Goal: Task Accomplishment & Management: Manage account settings

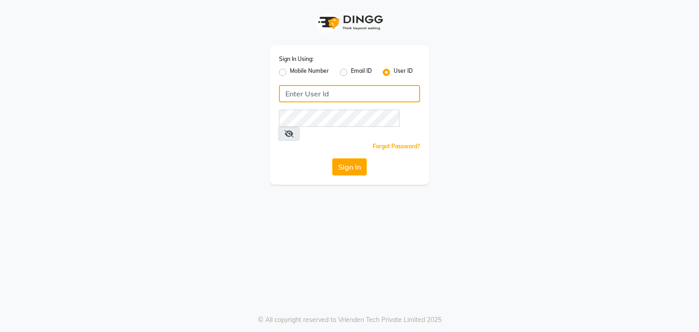
click at [340, 92] on input "Username" at bounding box center [349, 93] width 141 height 17
type input "bansabai"
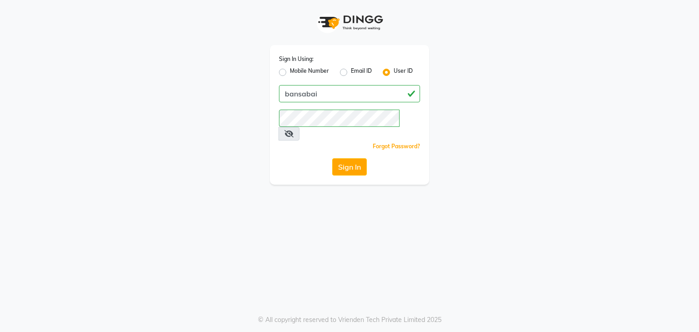
click at [362, 158] on button "Sign In" at bounding box center [349, 166] width 35 height 17
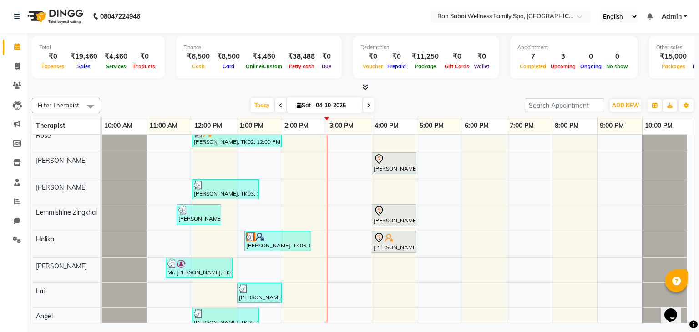
click at [680, 17] on span "Admin" at bounding box center [671, 17] width 20 height 10
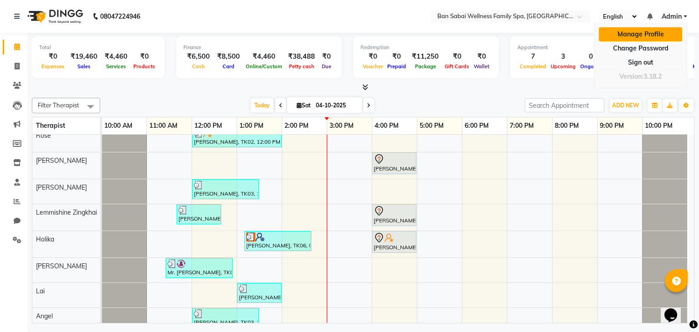
click at [646, 32] on link "Manage Profile" at bounding box center [640, 34] width 83 height 14
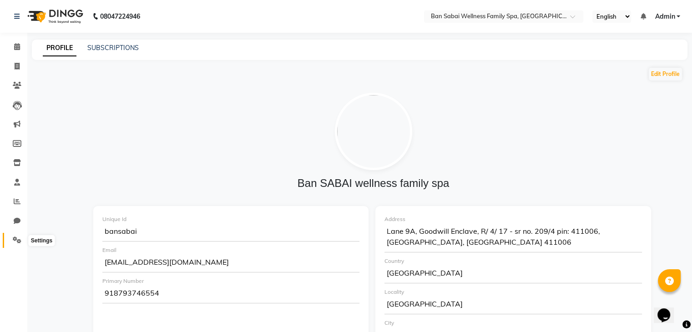
click at [15, 241] on icon at bounding box center [17, 239] width 9 height 7
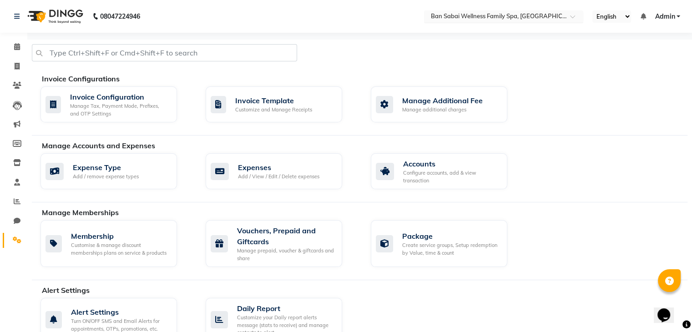
click at [575, 17] on span at bounding box center [575, 19] width 11 height 9
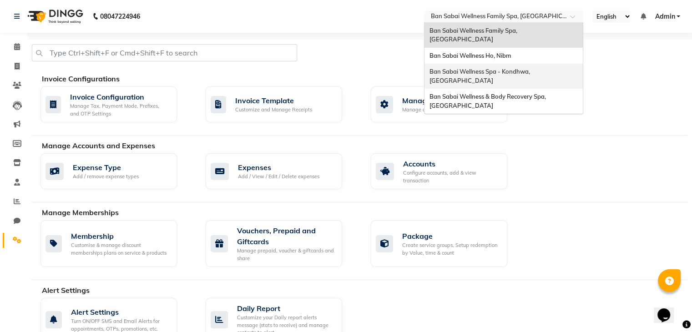
click at [654, 51] on div at bounding box center [359, 56] width 669 height 25
click at [566, 16] on div at bounding box center [503, 17] width 159 height 9
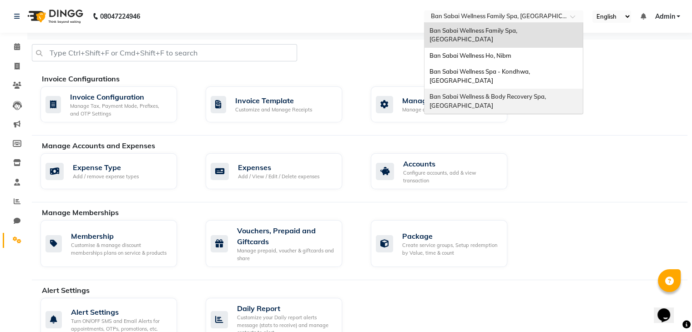
click at [631, 82] on div "Invoice Configurations" at bounding box center [368, 78] width 652 height 11
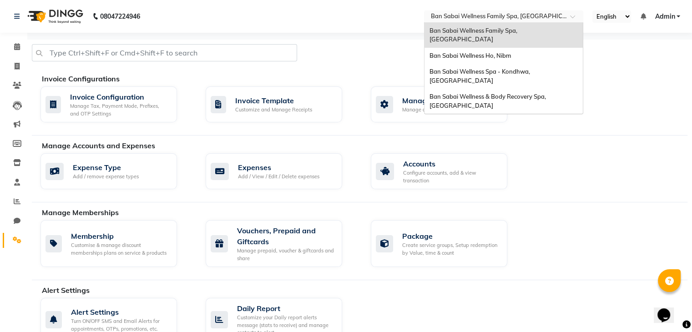
click at [559, 17] on input "text" at bounding box center [494, 17] width 132 height 9
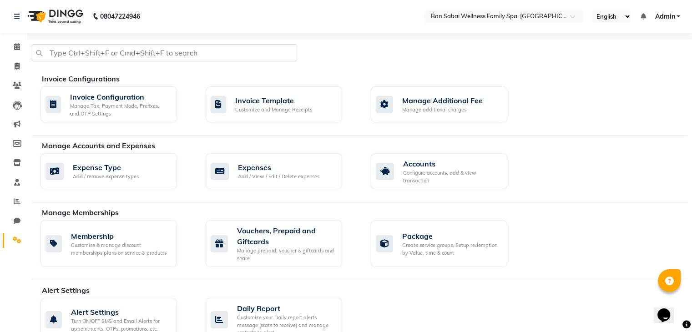
click at [623, 80] on div "Invoice Configurations" at bounding box center [368, 78] width 652 height 11
click at [574, 18] on span at bounding box center [575, 19] width 11 height 9
click at [615, 93] on div "Invoice Configuration Manage Tax, Payment Mode, Prefixes, and OTP Settings Invo…" at bounding box center [364, 106] width 660 height 40
click at [573, 18] on span at bounding box center [575, 19] width 11 height 9
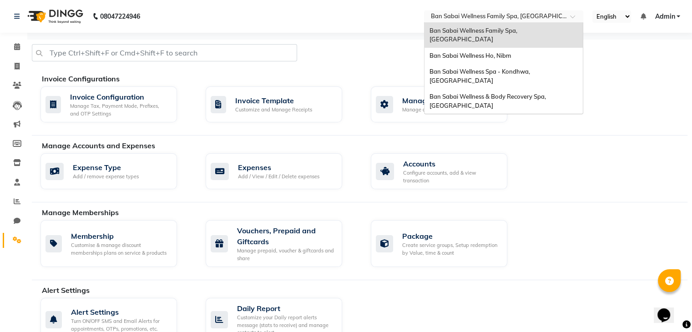
click at [631, 60] on div at bounding box center [359, 56] width 669 height 25
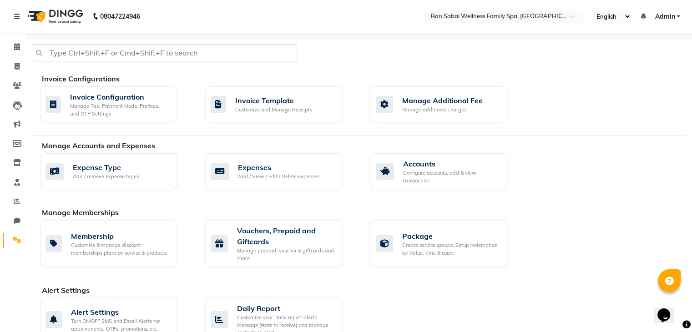
click at [676, 15] on link "Admin" at bounding box center [666, 17] width 25 height 10
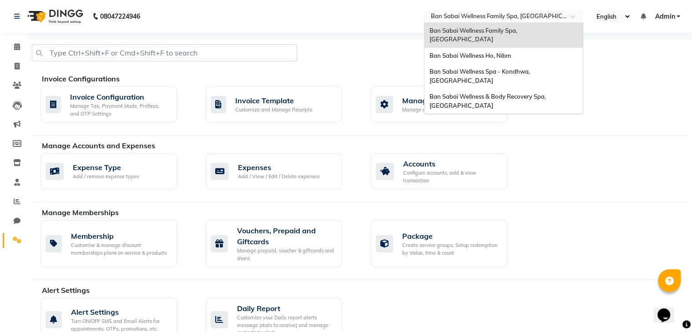
click at [565, 16] on div at bounding box center [503, 17] width 159 height 9
click at [529, 48] on div "Ban Sabai Wellness Ho, Nibm" at bounding box center [503, 56] width 158 height 16
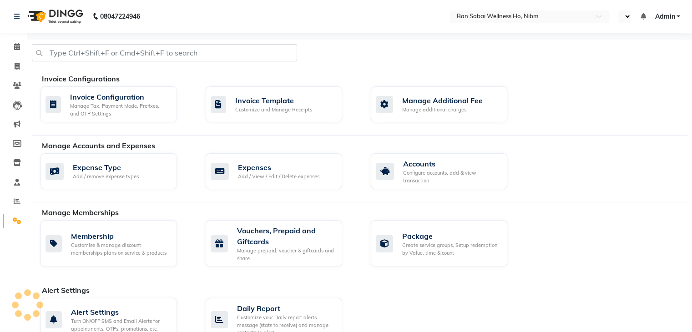
select select "en"
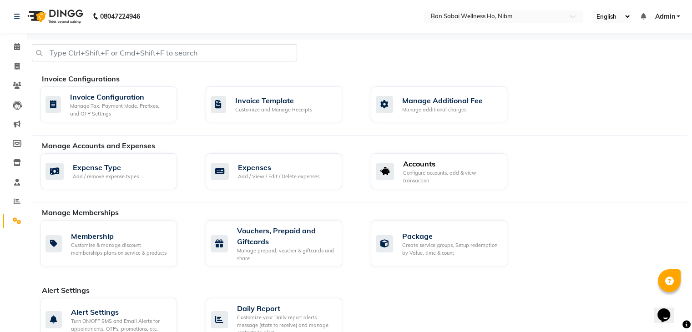
drag, startPoint x: 461, startPoint y: 179, endPoint x: 471, endPoint y: 182, distance: 10.9
click at [461, 179] on div "Configure accounts, add & view transaction" at bounding box center [451, 176] width 97 height 15
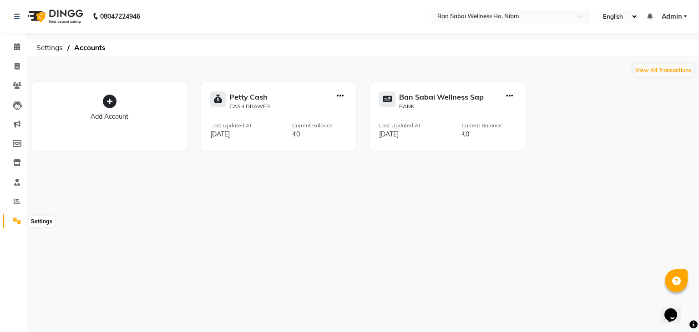
click at [17, 223] on icon at bounding box center [17, 220] width 9 height 7
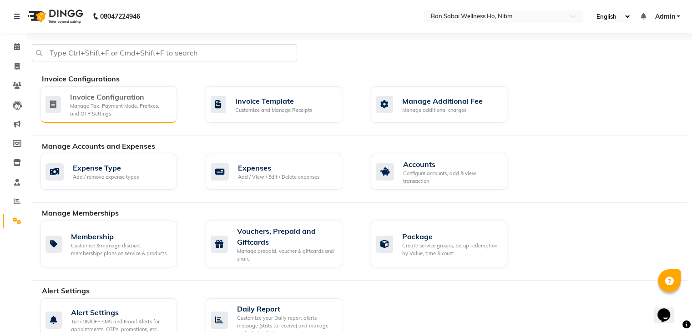
click at [131, 108] on div "Manage Tax, Payment Mode, Prefixes, and OTP Settings" at bounding box center [120, 109] width 100 height 15
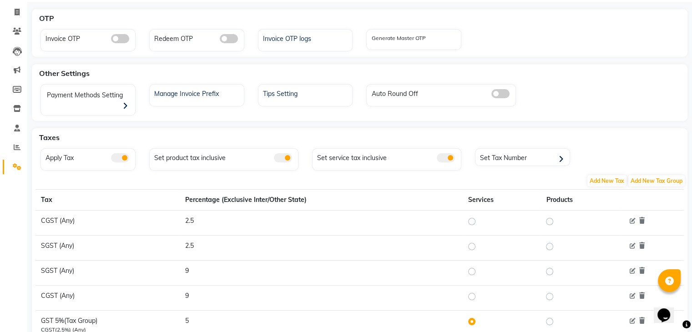
scroll to position [2, 0]
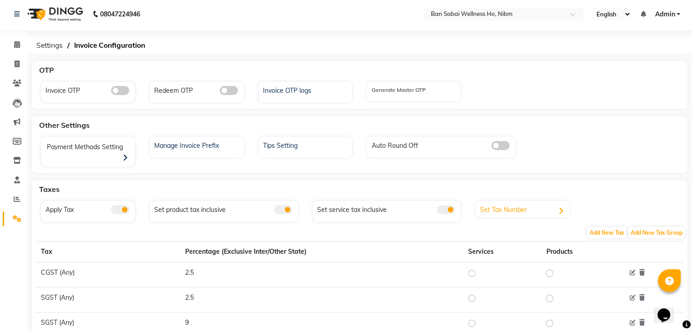
click at [563, 207] on icon at bounding box center [560, 211] width 5 height 8
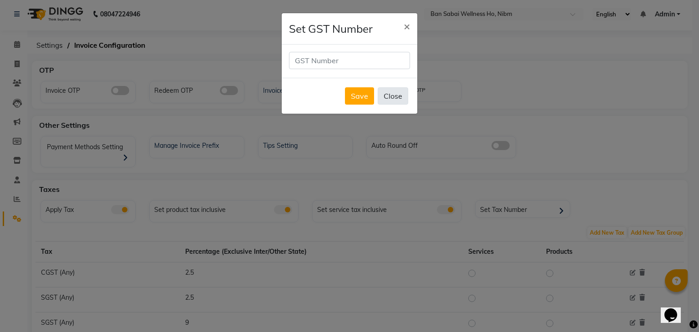
click at [397, 93] on button "Close" at bounding box center [392, 95] width 30 height 17
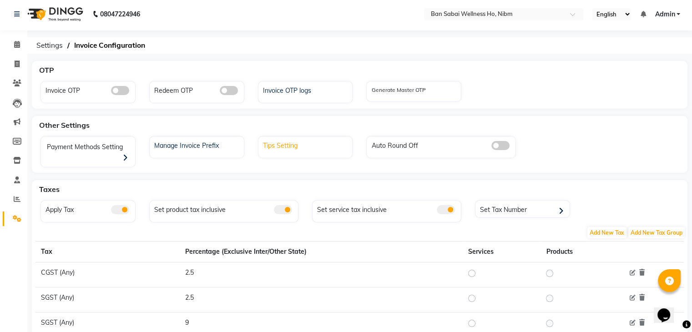
click at [296, 146] on div "Tips Setting" at bounding box center [307, 145] width 92 height 12
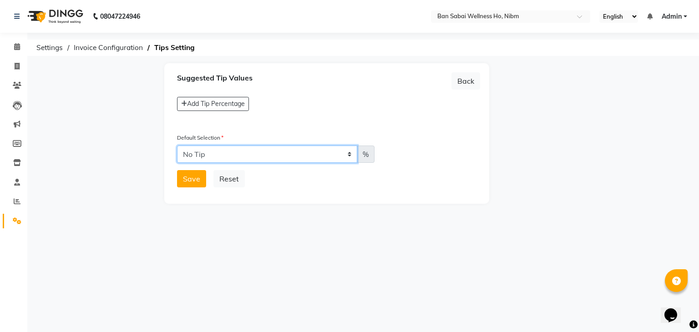
click at [300, 156] on select "No Tip" at bounding box center [267, 154] width 180 height 17
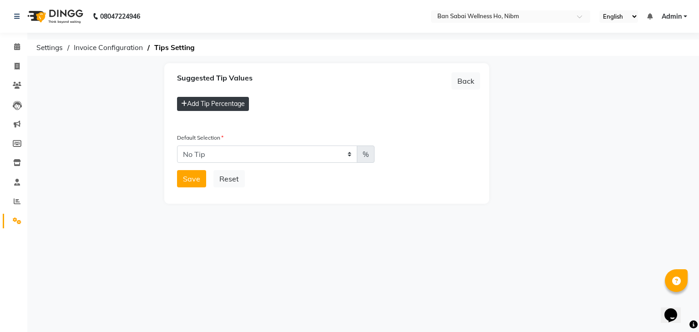
click at [237, 104] on button "Add Tip Percentage" at bounding box center [213, 104] width 72 height 14
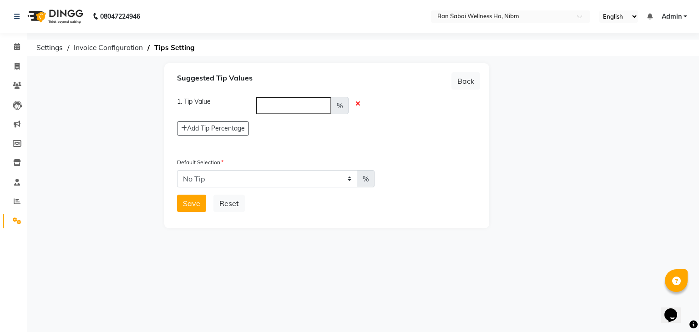
click at [359, 104] on icon at bounding box center [357, 104] width 5 height 6
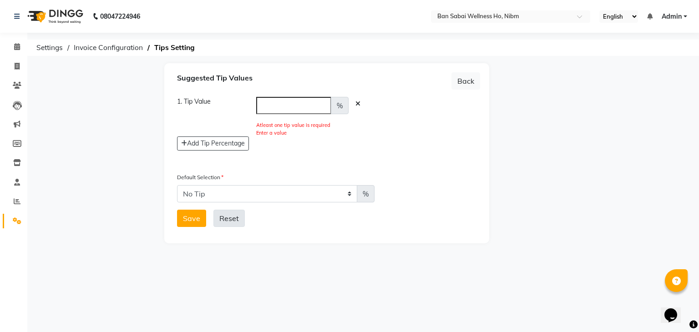
click at [227, 219] on button "Reset" at bounding box center [228, 218] width 31 height 17
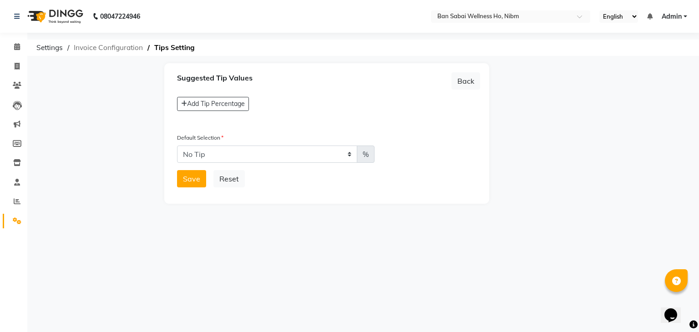
click at [127, 50] on span "Invoice Configuration" at bounding box center [108, 48] width 78 height 16
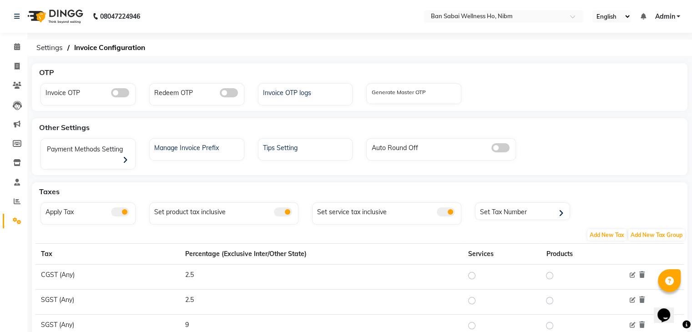
click at [201, 164] on div "Other Settings Payment Methods Setting Manage Invoice Prefix Tips Setting Auto …" at bounding box center [359, 146] width 655 height 57
click at [497, 146] on span at bounding box center [500, 147] width 18 height 9
click at [491, 149] on input "checkbox" at bounding box center [491, 149] width 0 height 0
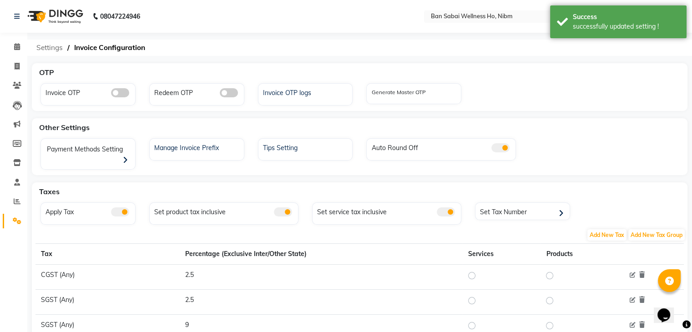
click at [46, 48] on span "Settings" at bounding box center [49, 48] width 35 height 16
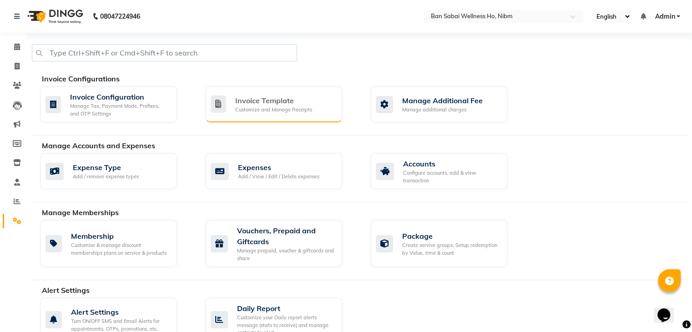
click at [309, 113] on div "Customize and Manage Receipts" at bounding box center [273, 110] width 77 height 8
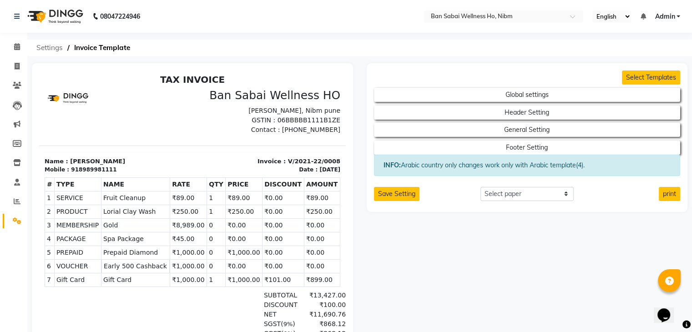
click at [50, 47] on span "Settings" at bounding box center [49, 48] width 35 height 16
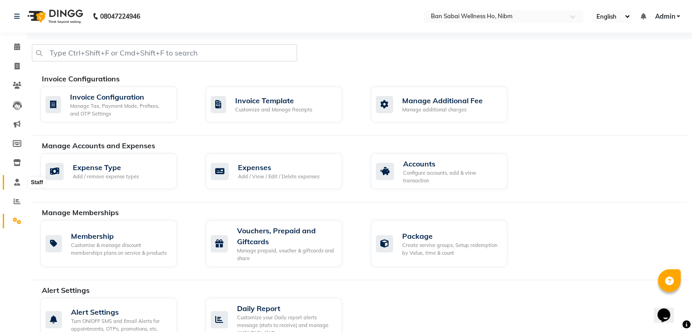
click at [20, 184] on icon at bounding box center [17, 182] width 6 height 7
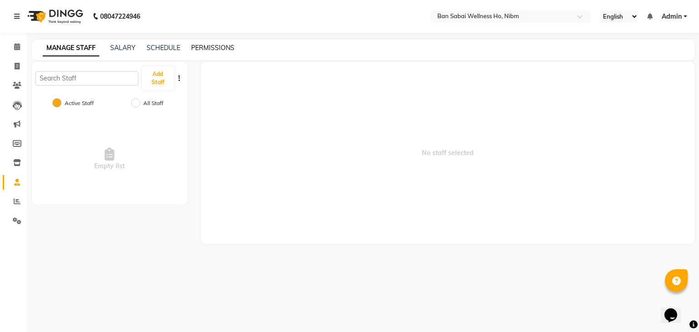
click at [214, 46] on link "PERMISSIONS" at bounding box center [212, 48] width 43 height 8
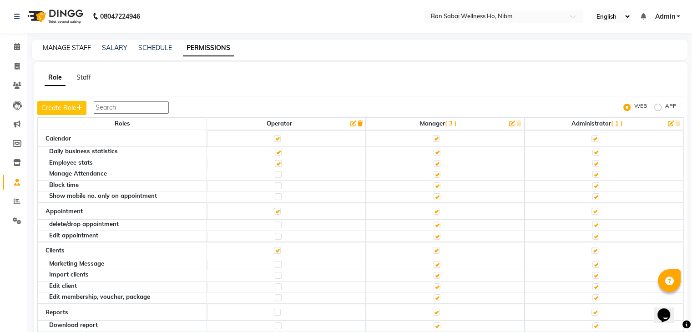
click at [70, 47] on link "MANAGE STAFF" at bounding box center [67, 48] width 48 height 8
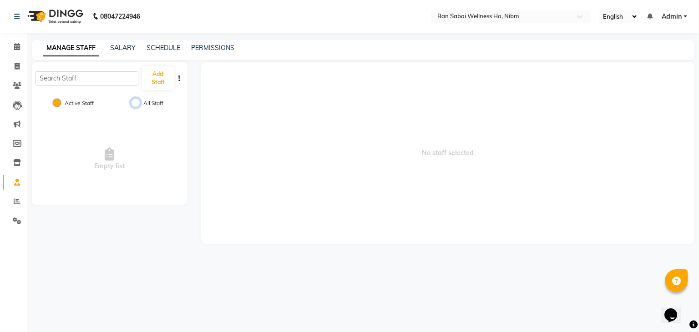
click at [137, 103] on input "All Staff" at bounding box center [135, 102] width 9 height 9
radio input "true"
radio input "false"
click at [20, 184] on span at bounding box center [17, 182] width 16 height 10
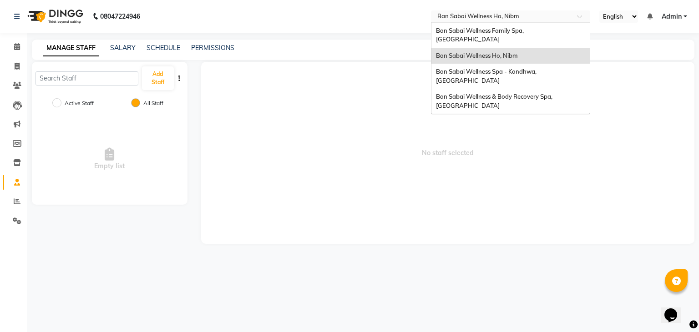
click at [587, 17] on span at bounding box center [582, 19] width 11 height 9
click at [525, 31] on span "Ban Sabai Wellness Family Spa, Kalyani Nagar" at bounding box center [480, 35] width 89 height 16
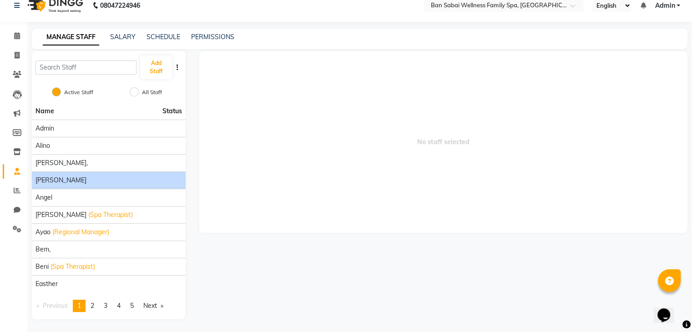
scroll to position [11, 0]
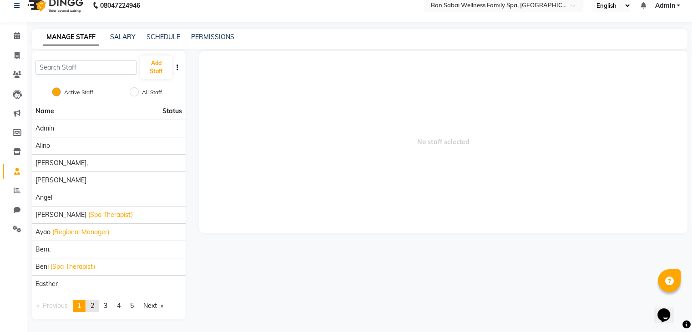
click at [94, 306] on span "2" at bounding box center [93, 306] width 4 height 8
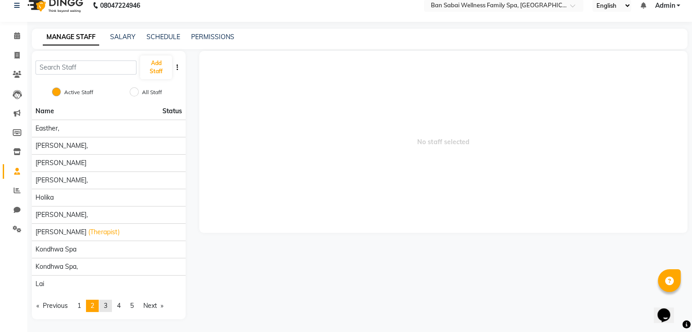
click at [105, 306] on link "page 3" at bounding box center [105, 306] width 13 height 12
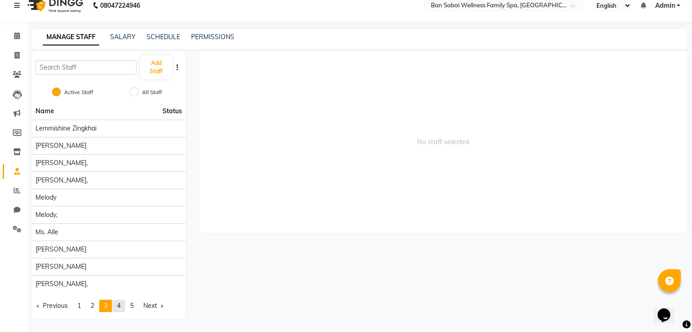
click at [125, 308] on link "page 4" at bounding box center [118, 306] width 13 height 12
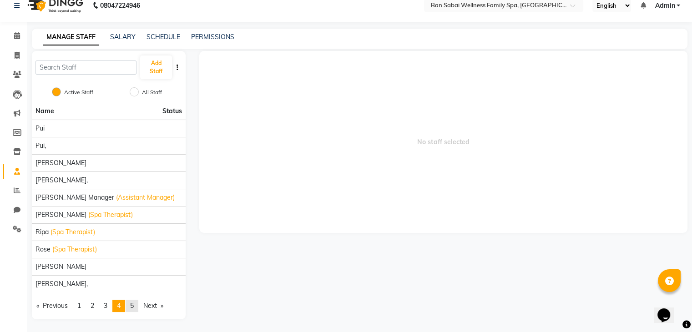
click at [134, 306] on span "5" at bounding box center [132, 306] width 4 height 8
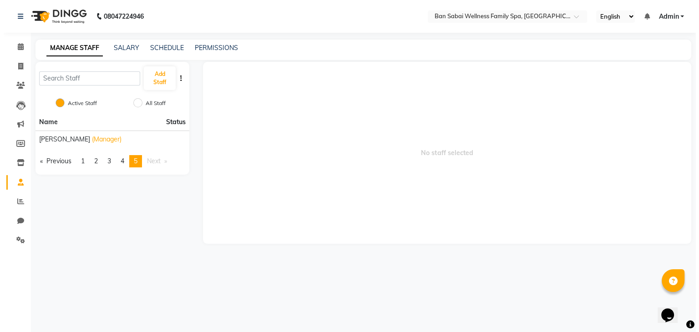
scroll to position [0, 0]
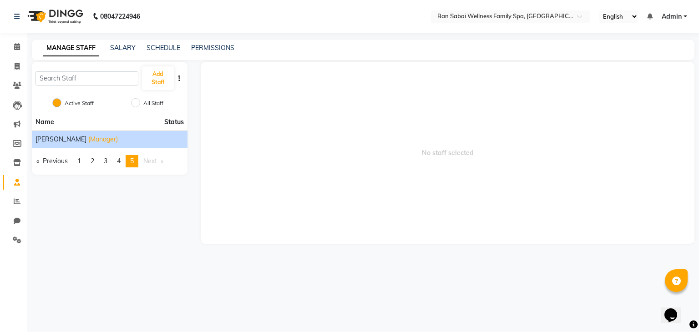
click at [90, 139] on span "(Manager)" at bounding box center [103, 140] width 30 height 10
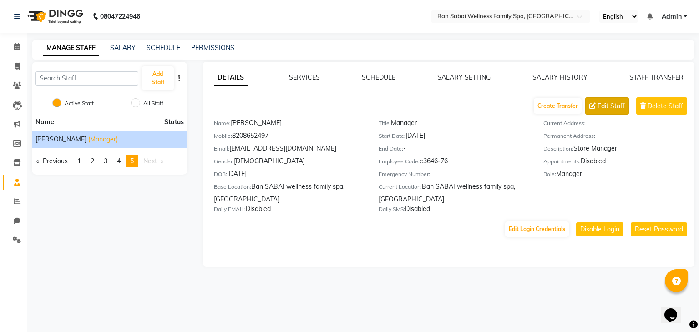
click at [609, 106] on span "Edit Staff" at bounding box center [610, 106] width 27 height 10
select select "female"
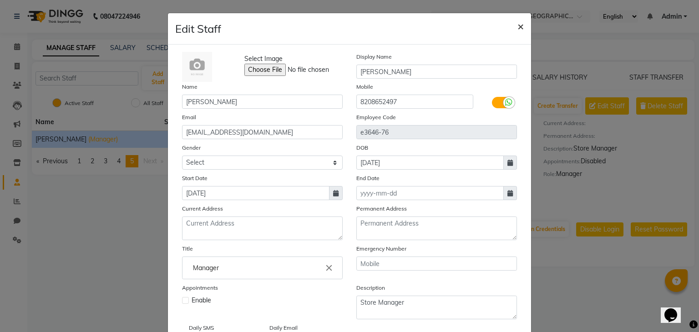
click at [518, 29] on span "×" at bounding box center [520, 26] width 6 height 14
select select
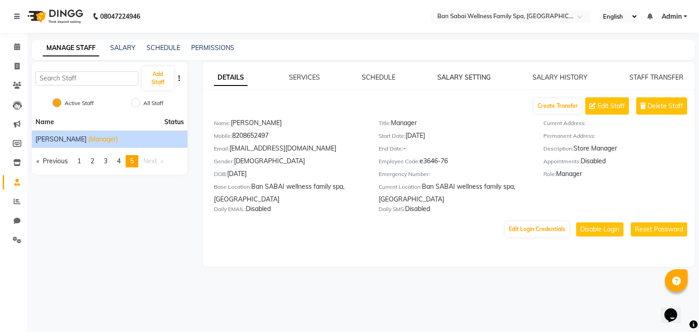
click at [468, 77] on link "SALARY SETTING" at bounding box center [463, 77] width 53 height 8
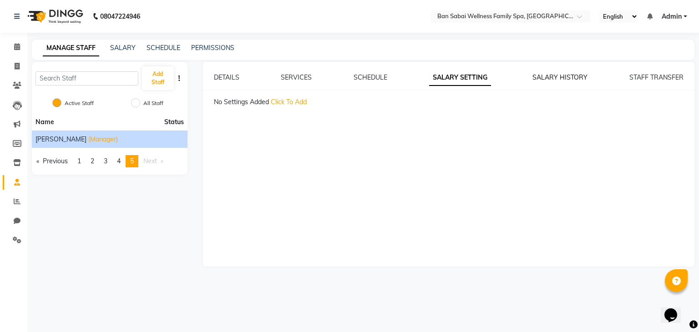
click at [556, 77] on link "SALARY HISTORY" at bounding box center [559, 77] width 55 height 8
click at [227, 76] on link "DETAILS" at bounding box center [226, 77] width 25 height 8
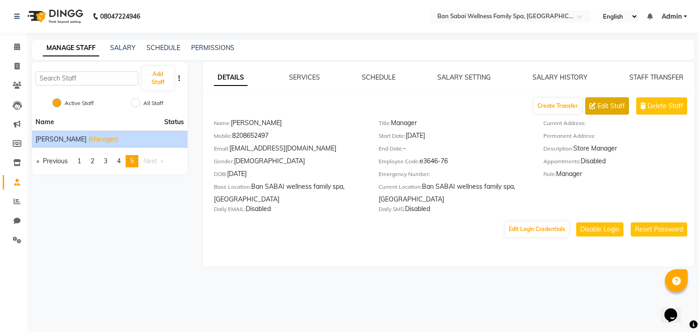
click at [617, 104] on span "Edit Staff" at bounding box center [610, 106] width 27 height 10
select select "female"
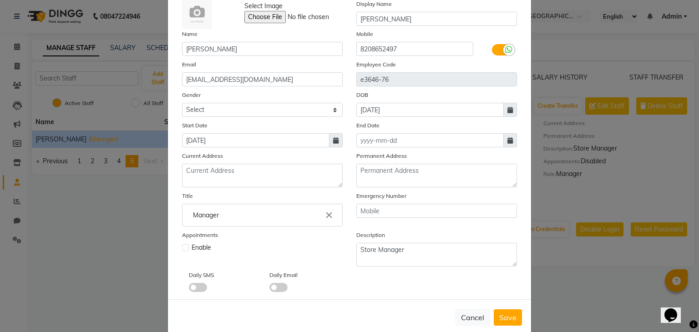
scroll to position [73, 0]
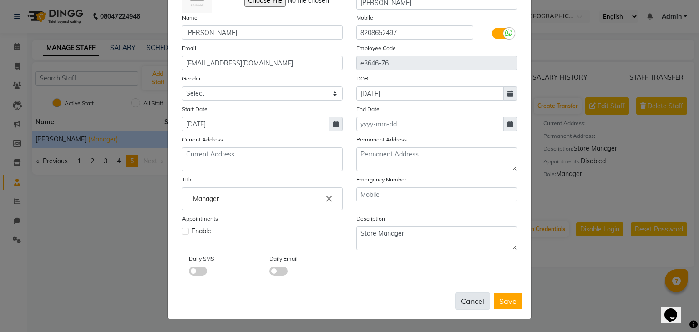
click at [469, 299] on button "Cancel" at bounding box center [472, 300] width 35 height 17
select select
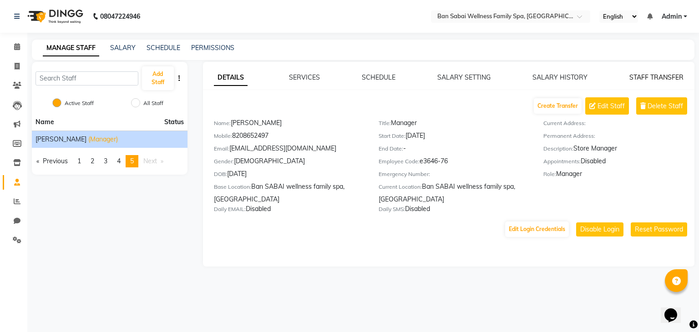
click at [654, 79] on link "STAFF TRANSFER" at bounding box center [656, 77] width 54 height 8
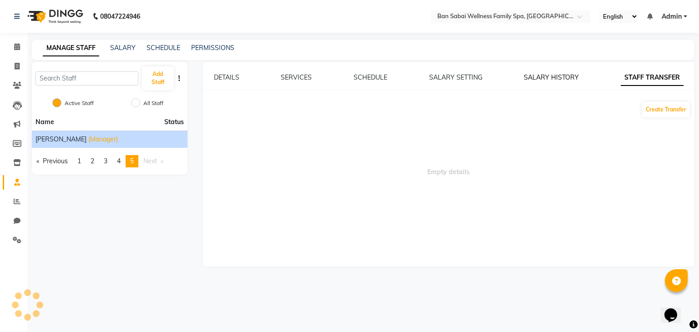
click at [549, 75] on link "SALARY HISTORY" at bounding box center [550, 77] width 55 height 8
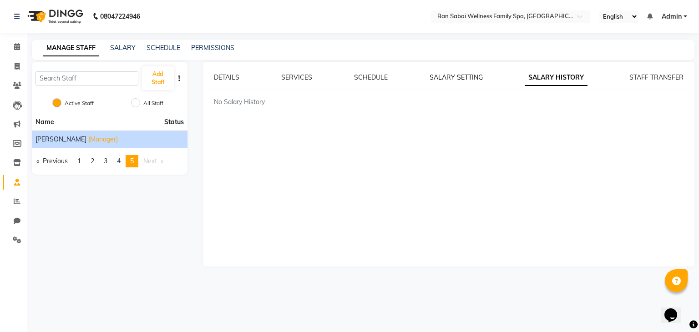
click at [464, 77] on link "SALARY SETTING" at bounding box center [455, 77] width 53 height 8
click at [278, 100] on span "Click To Add" at bounding box center [289, 102] width 36 height 8
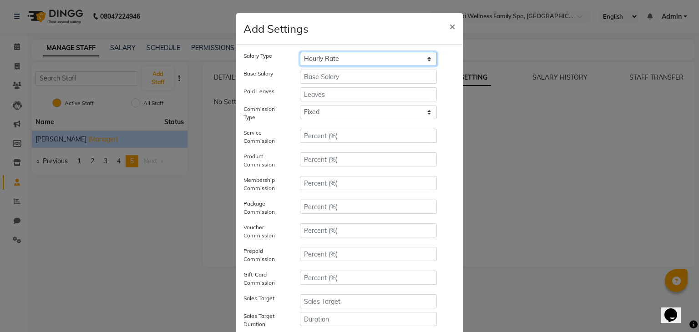
click at [352, 59] on select "Hourly Rate Bi-Weekly Twice Monthly Monthly Yearly" at bounding box center [368, 59] width 137 height 14
select select "monthly"
click at [300, 52] on select "Hourly Rate Bi-Weekly Twice Monthly Monthly Yearly" at bounding box center [368, 59] width 137 height 14
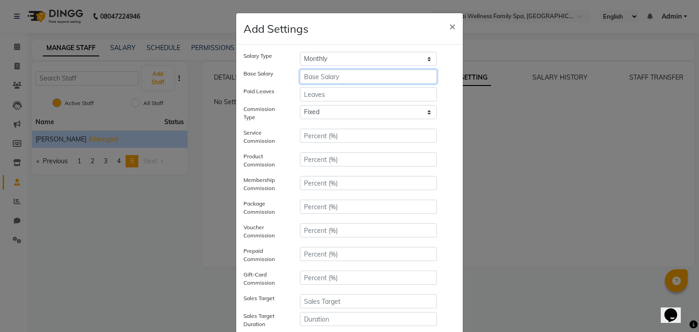
click at [387, 79] on input "number" at bounding box center [368, 77] width 137 height 14
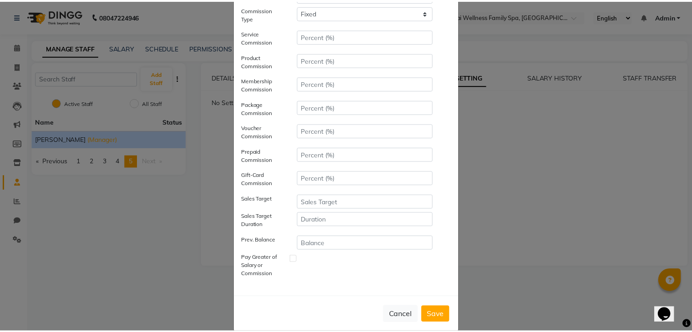
scroll to position [113, 0]
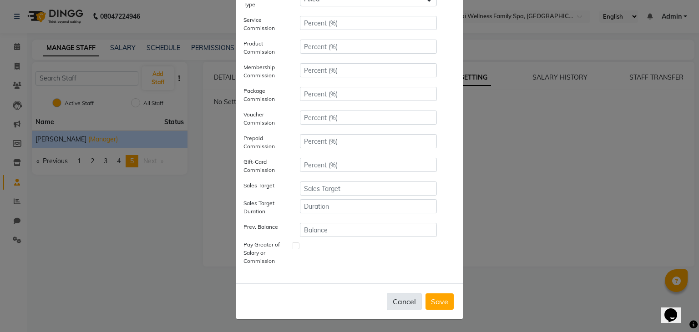
click at [401, 299] on button "Cancel" at bounding box center [404, 301] width 35 height 17
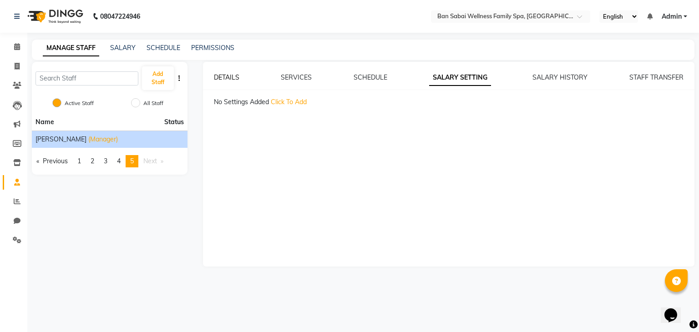
click at [232, 75] on link "DETAILS" at bounding box center [226, 77] width 25 height 8
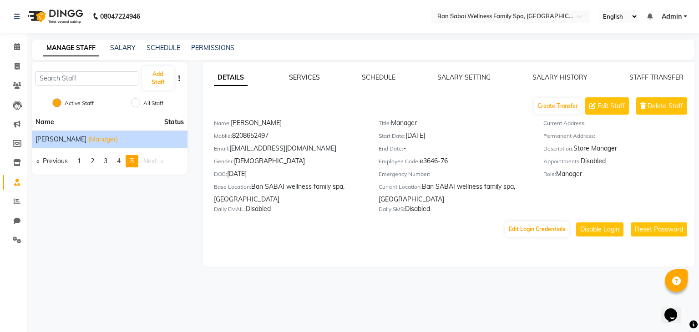
click at [300, 78] on link "SERVICES" at bounding box center [304, 77] width 31 height 8
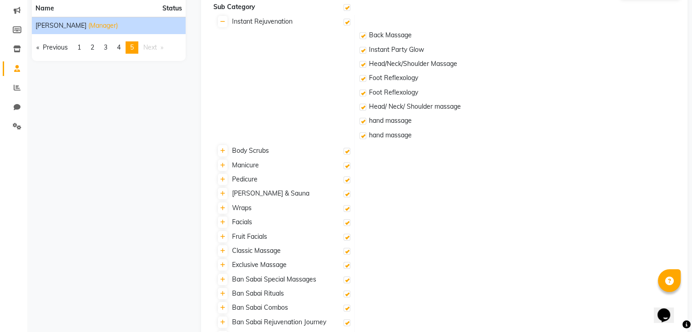
scroll to position [0, 0]
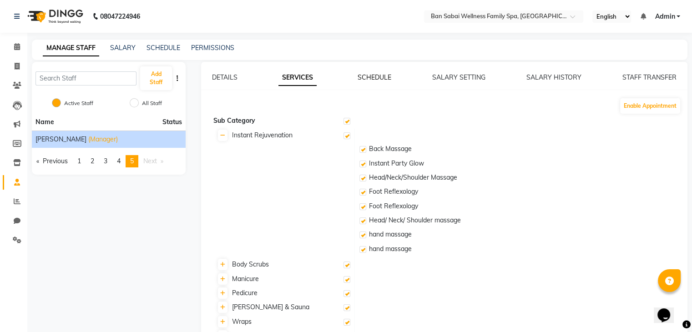
click at [382, 79] on link "SCHEDULE" at bounding box center [374, 77] width 34 height 8
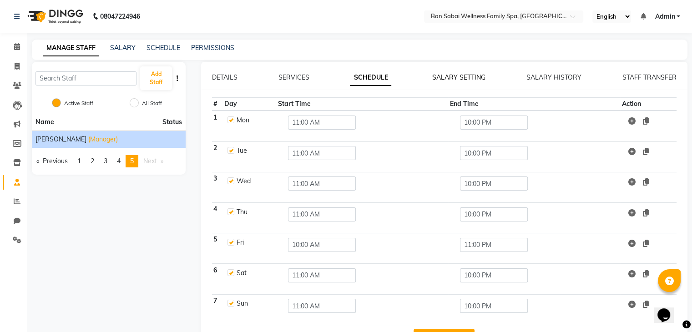
click at [444, 79] on link "SALARY SETTING" at bounding box center [458, 77] width 53 height 8
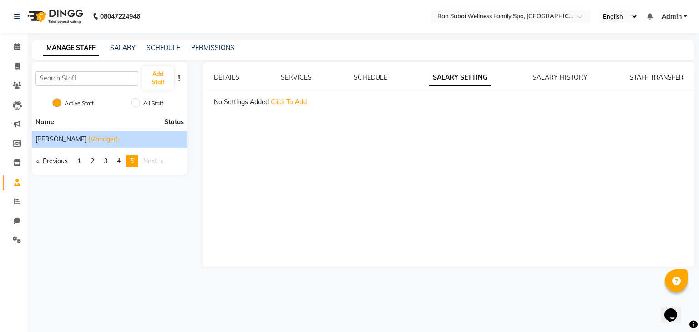
click at [637, 75] on link "STAFF TRANSFER" at bounding box center [656, 77] width 54 height 8
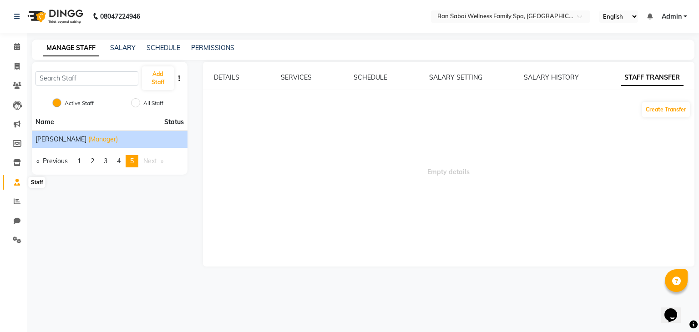
click at [15, 184] on icon at bounding box center [17, 182] width 6 height 7
click at [20, 241] on icon at bounding box center [17, 239] width 9 height 7
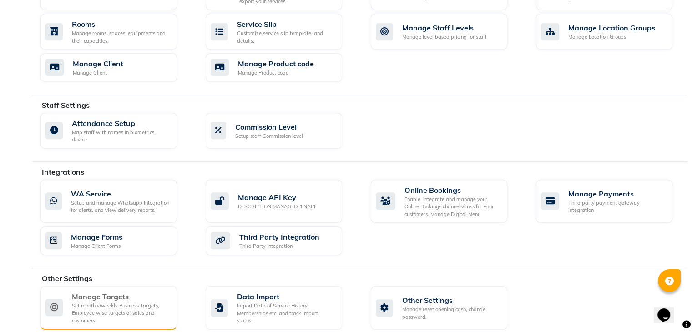
scroll to position [406, 0]
click at [136, 302] on div "Set monthly/weekly Business Targets, Employee wise targets of sales and custome…" at bounding box center [121, 313] width 98 height 23
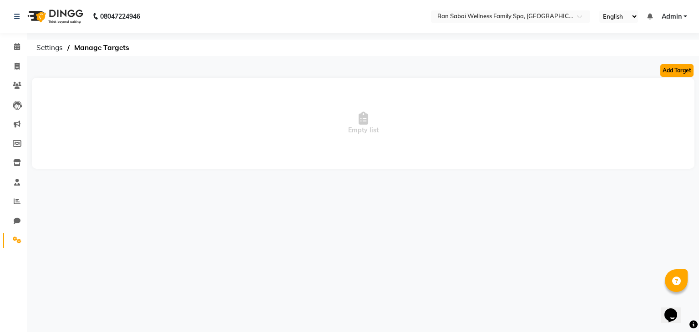
click at [688, 72] on button "Add Target" at bounding box center [676, 70] width 33 height 13
select select "monthly"
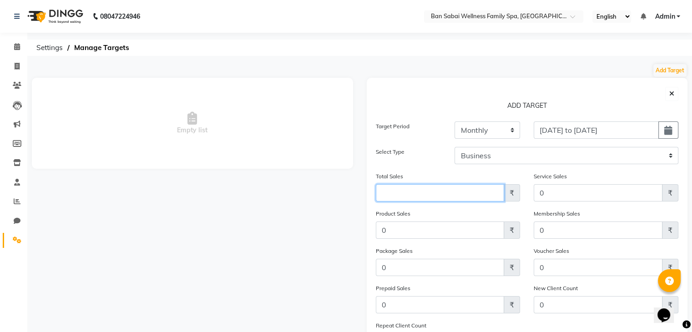
click at [466, 195] on input "Amount (to the nearest dollar)" at bounding box center [440, 192] width 129 height 17
type input "1200000"
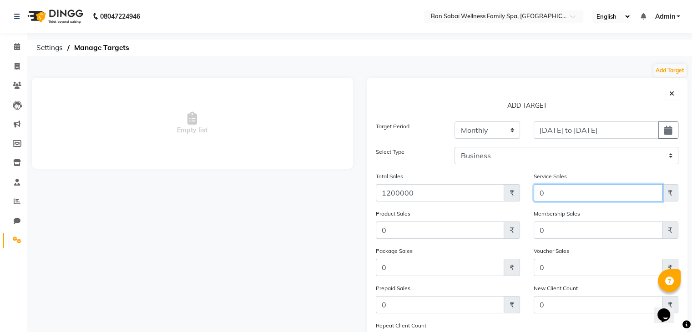
click at [617, 197] on input "0" at bounding box center [597, 192] width 129 height 17
type input "8"
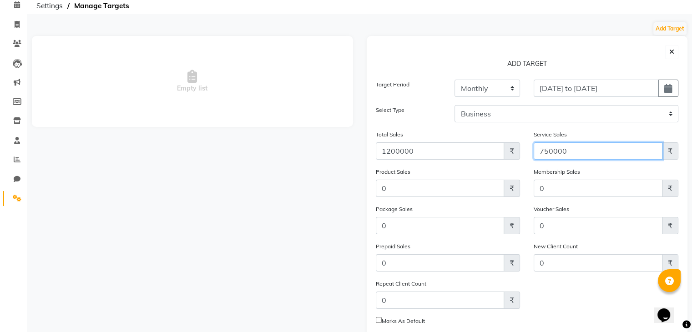
scroll to position [60, 0]
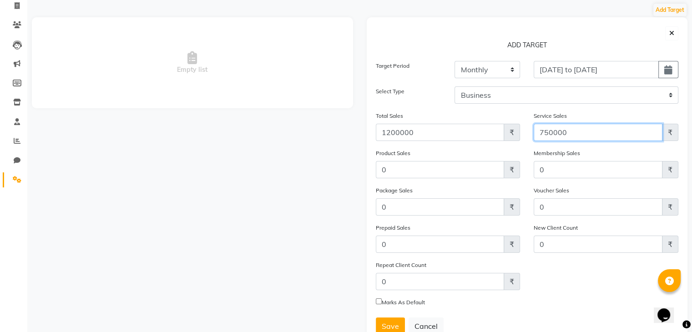
type input "750000"
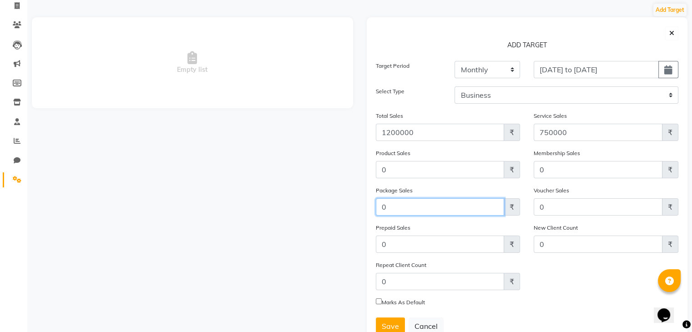
click at [461, 212] on input "0" at bounding box center [440, 206] width 129 height 17
type input "450000"
click at [518, 228] on div "Prepaid Sales 0 ₹" at bounding box center [448, 238] width 145 height 30
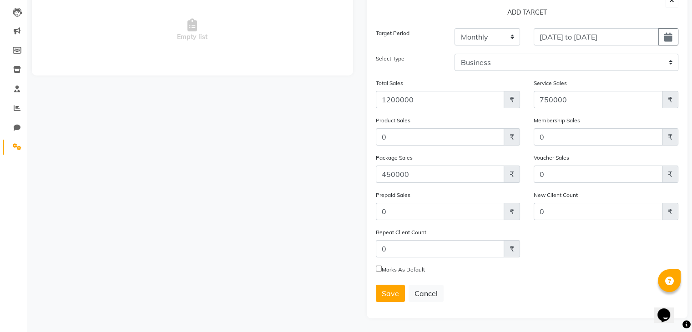
scroll to position [96, 0]
click at [377, 267] on input "Marks As Default" at bounding box center [379, 269] width 6 height 6
checkbox input "true"
click at [390, 292] on span "Save" at bounding box center [390, 293] width 17 height 9
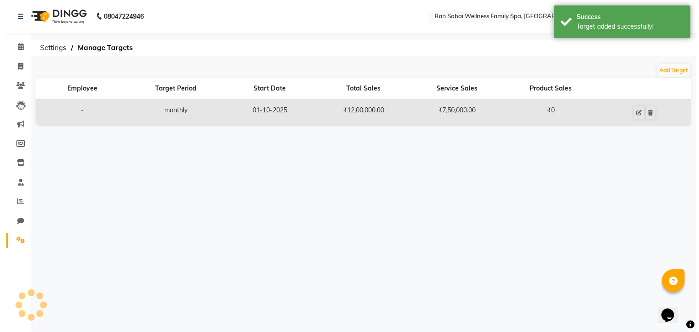
scroll to position [0, 0]
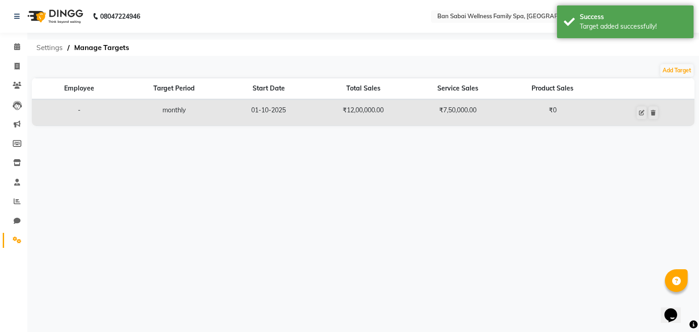
click at [54, 47] on span "Settings" at bounding box center [49, 48] width 35 height 16
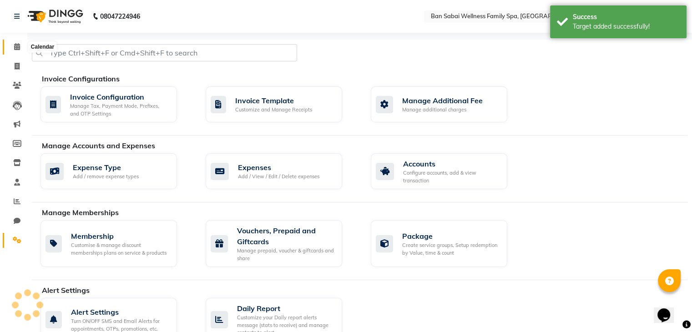
click at [13, 46] on span at bounding box center [17, 47] width 16 height 10
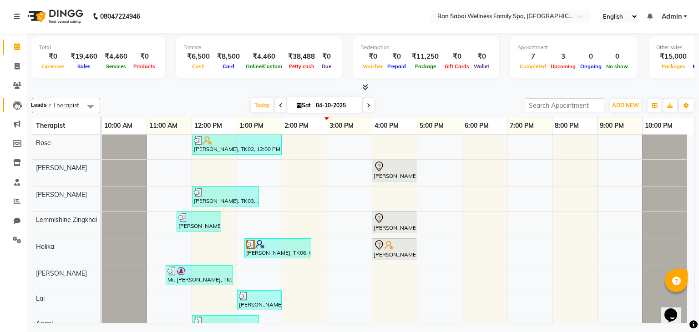
click at [15, 102] on icon at bounding box center [17, 105] width 9 height 9
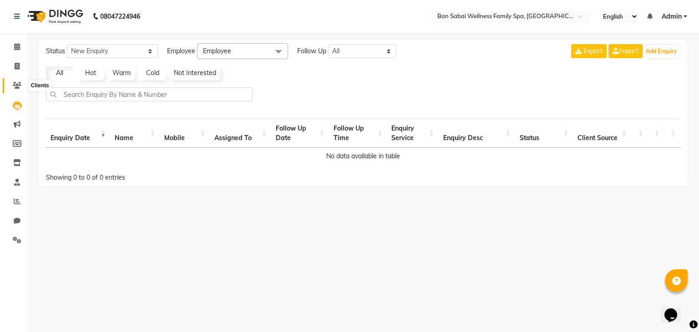
click at [16, 87] on icon at bounding box center [17, 85] width 9 height 7
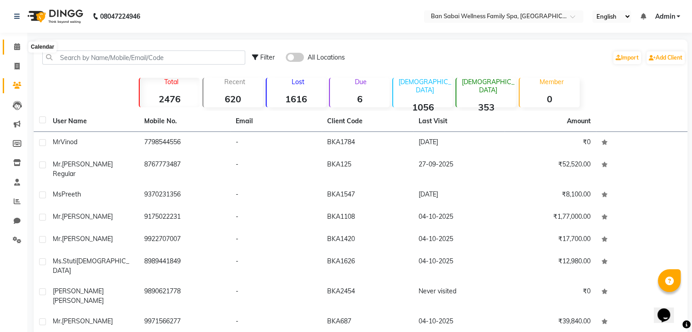
click at [24, 48] on span at bounding box center [17, 47] width 16 height 10
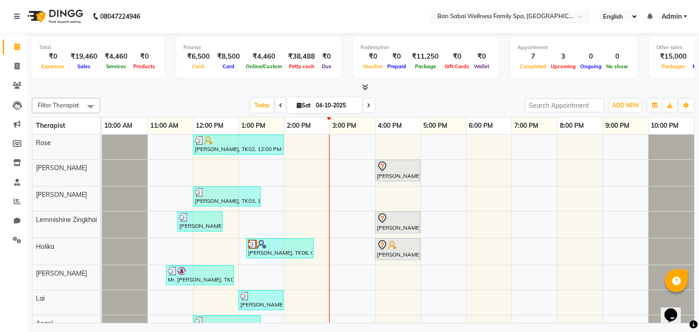
click at [563, 19] on input "text" at bounding box center [501, 17] width 132 height 9
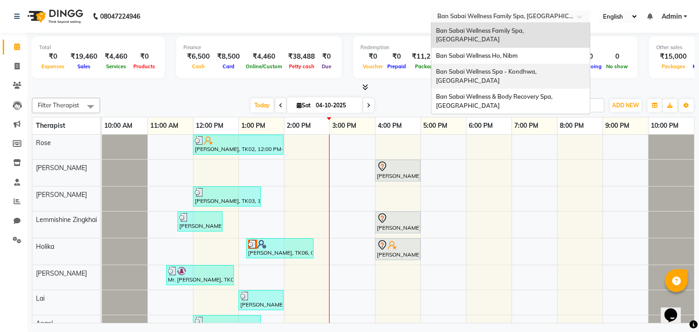
click at [539, 68] on span "Ban Sabai Wellness Spa - Kondhwa, Kondhwa" at bounding box center [487, 76] width 103 height 16
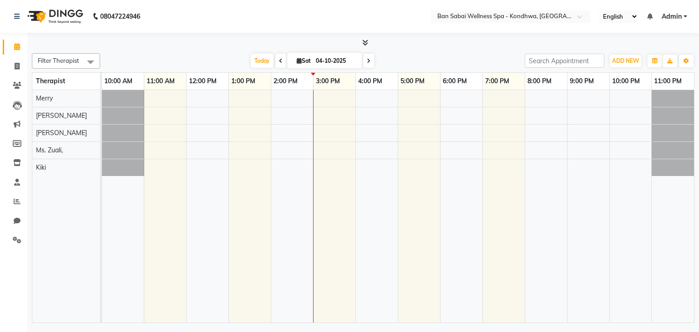
select select "en"
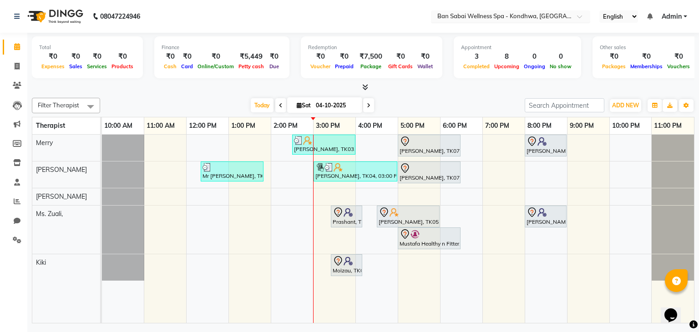
click at [518, 19] on input "text" at bounding box center [501, 17] width 132 height 9
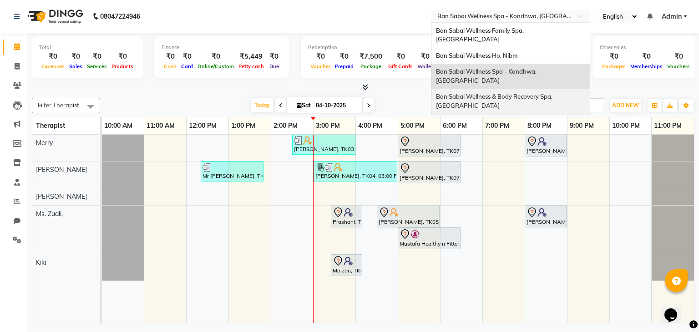
click at [528, 93] on span "Ban Sabai Wellness & Body Recovery Spa, [GEOGRAPHIC_DATA]" at bounding box center [495, 101] width 118 height 16
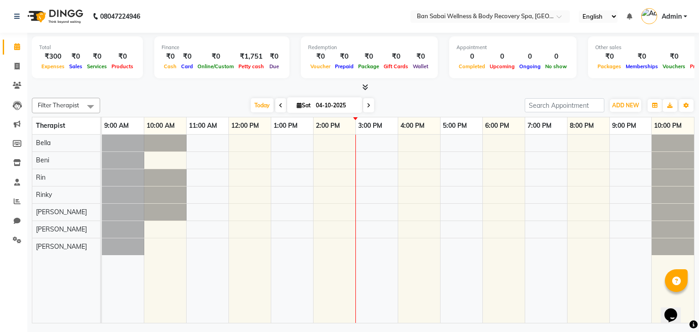
click at [280, 104] on span at bounding box center [280, 105] width 11 height 14
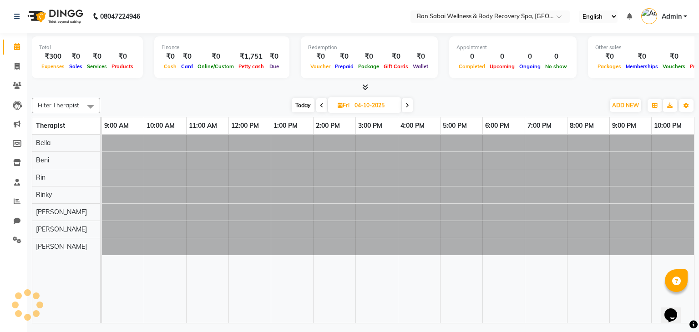
type input "03-10-2025"
